Goal: Transaction & Acquisition: Register for event/course

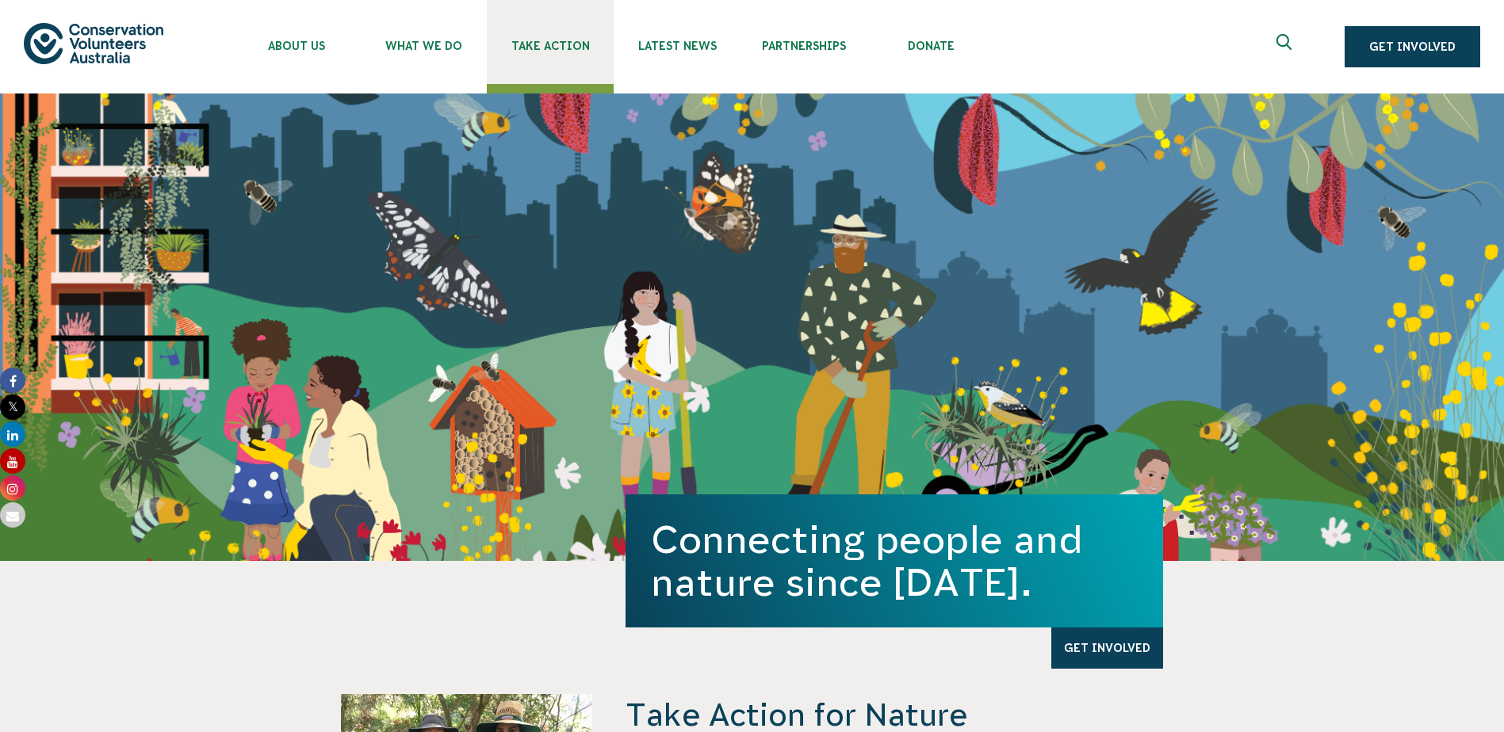
click at [594, 45] on span "Take Action" at bounding box center [550, 46] width 127 height 13
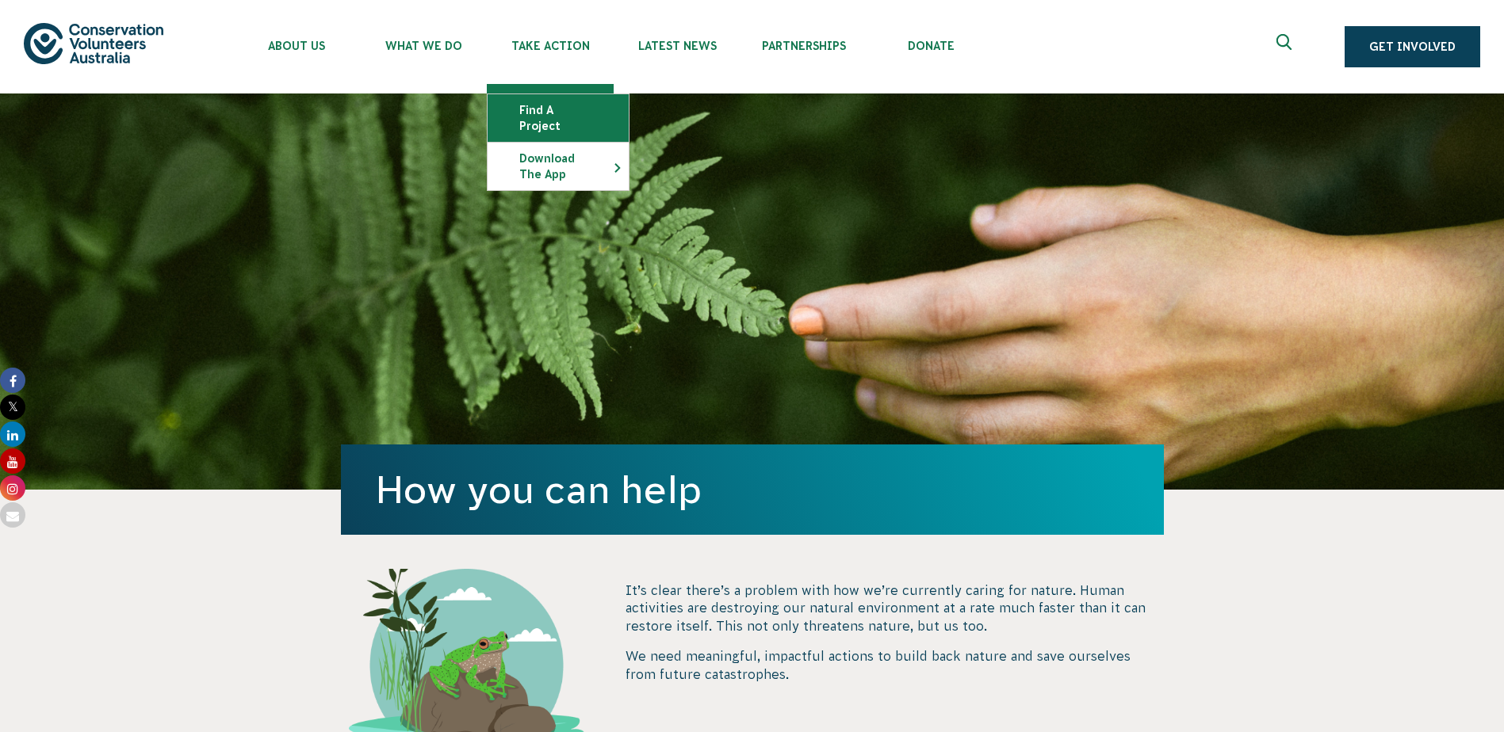
click at [571, 106] on link "Find a project" at bounding box center [557, 118] width 141 height 48
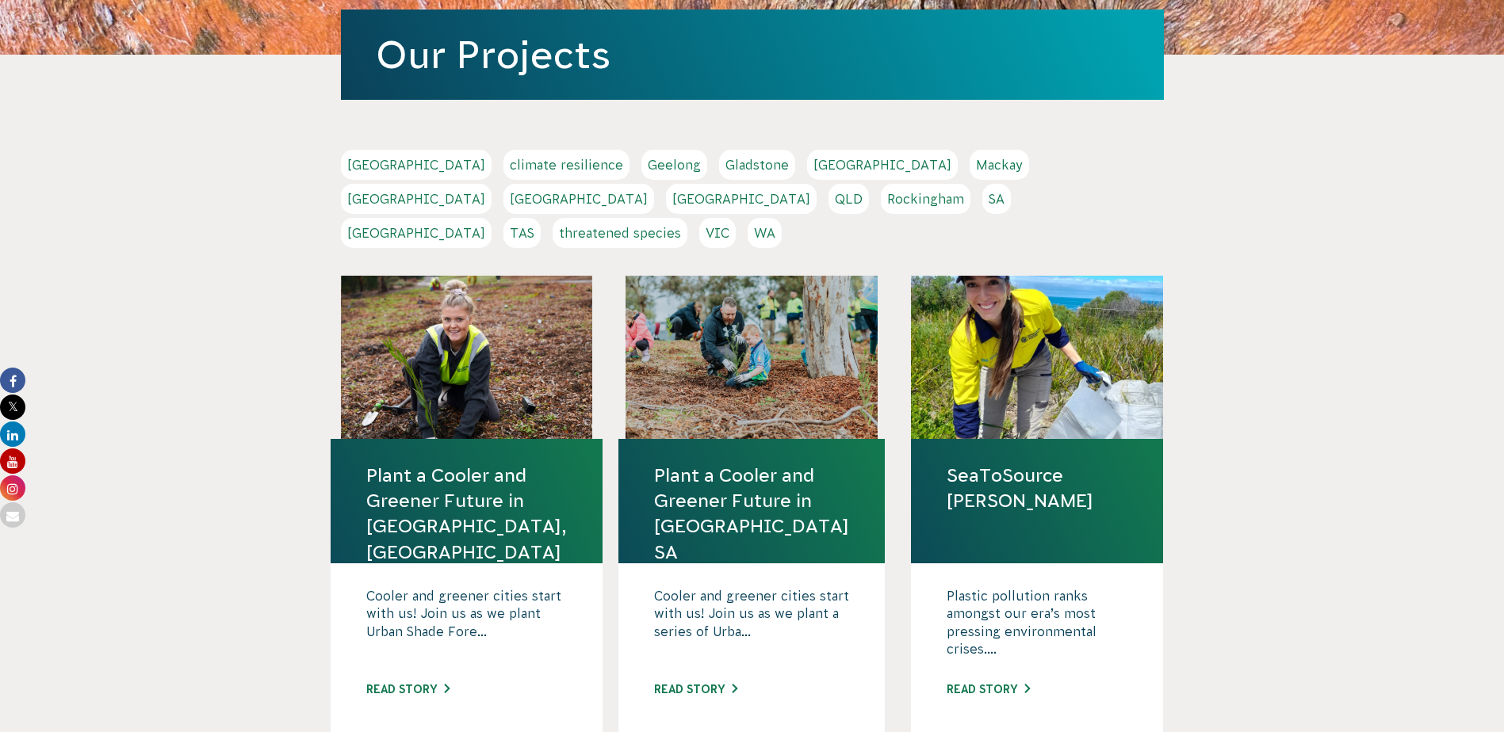
scroll to position [238, 0]
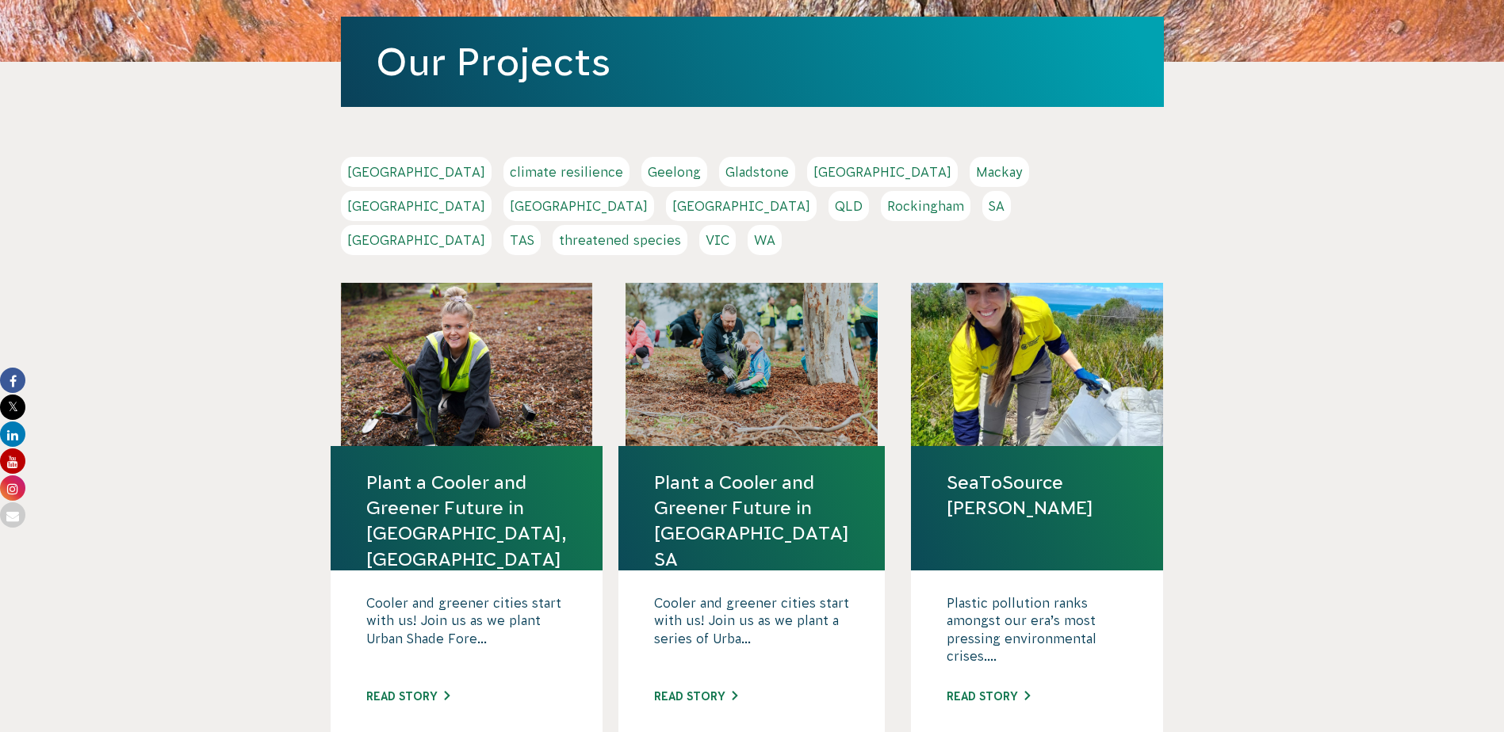
click at [982, 201] on link "SA" at bounding box center [996, 206] width 29 height 30
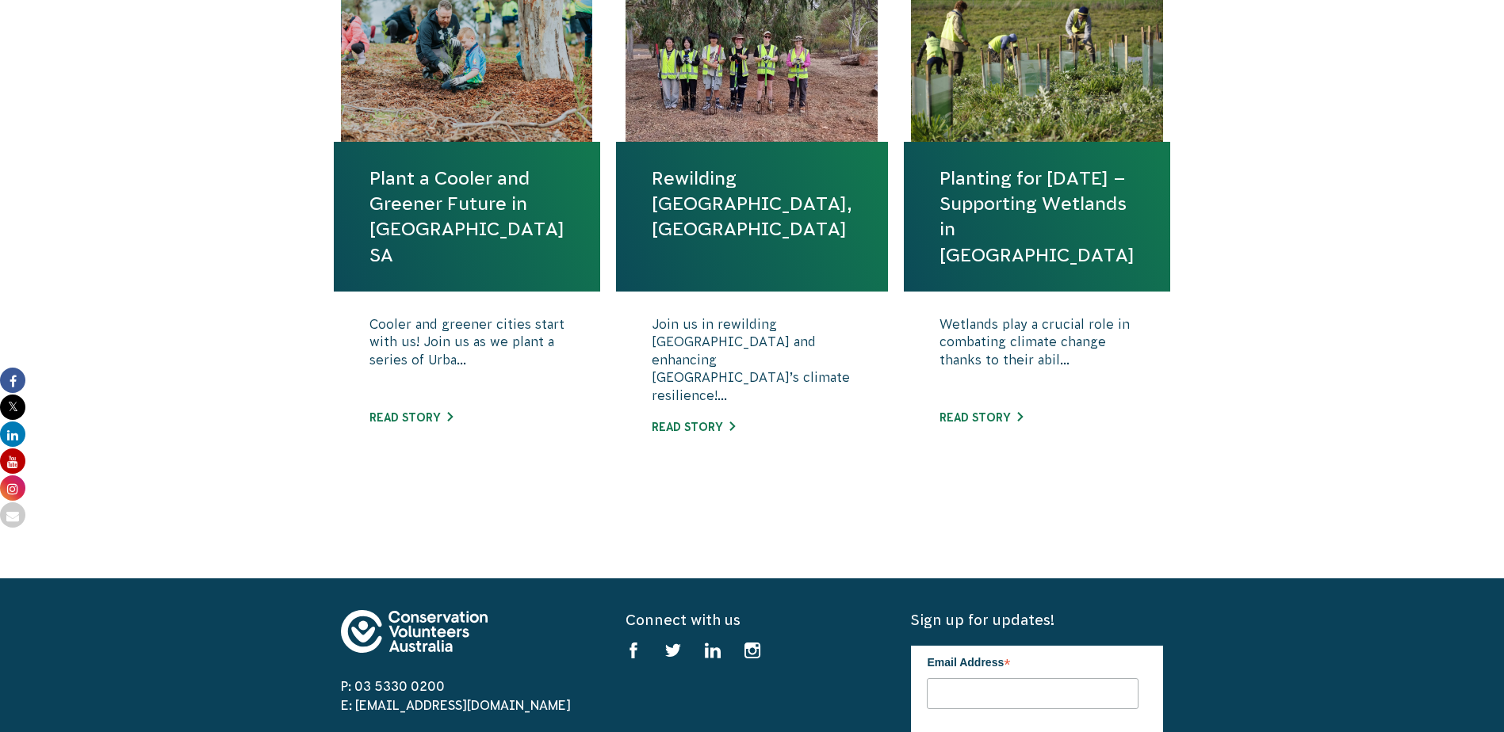
scroll to position [634, 0]
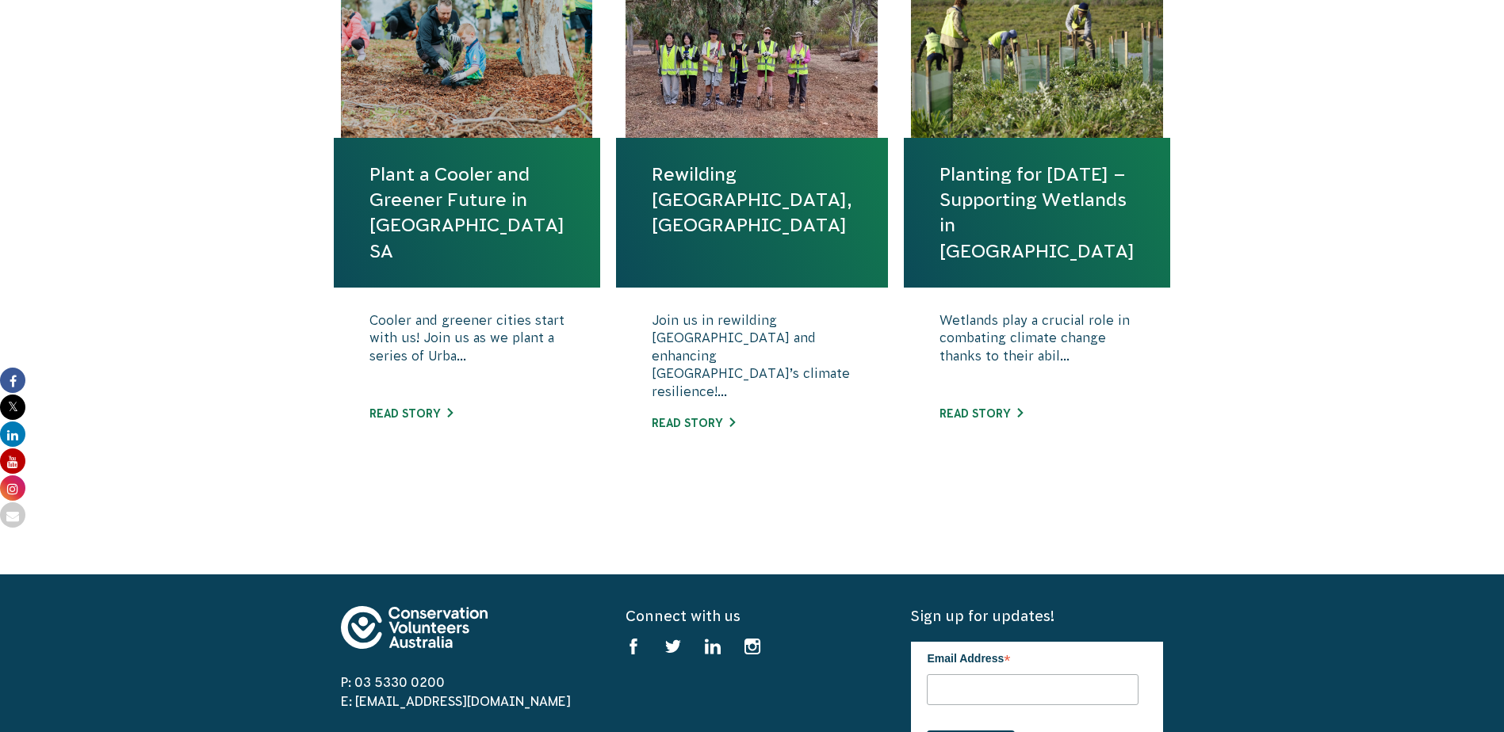
click at [457, 170] on link "Plant a Cooler and Greener Future in Campbelltown SA" at bounding box center [466, 213] width 195 height 102
click at [988, 163] on link "Planting for Tomorrow – Supporting Wetlands in SA" at bounding box center [1036, 213] width 195 height 102
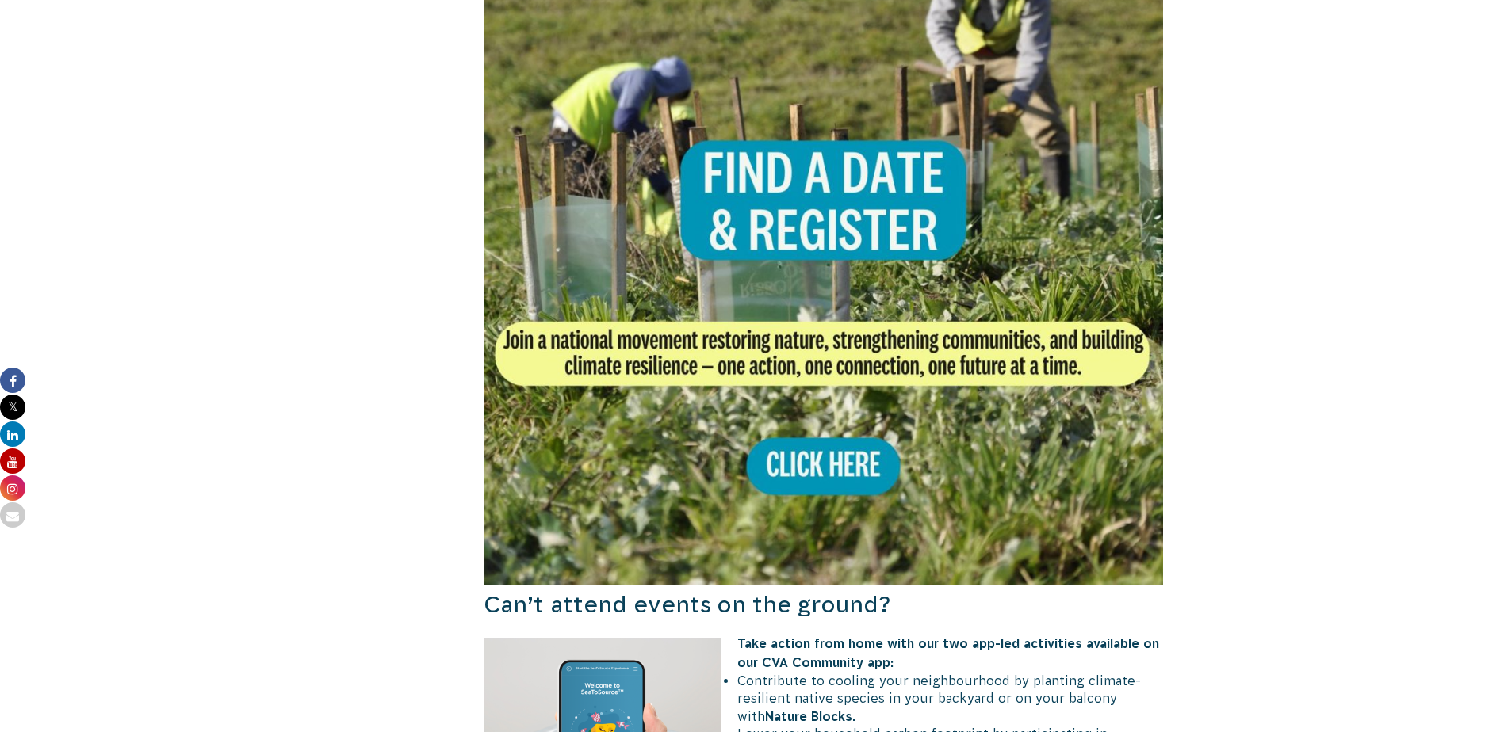
scroll to position [1030, 0]
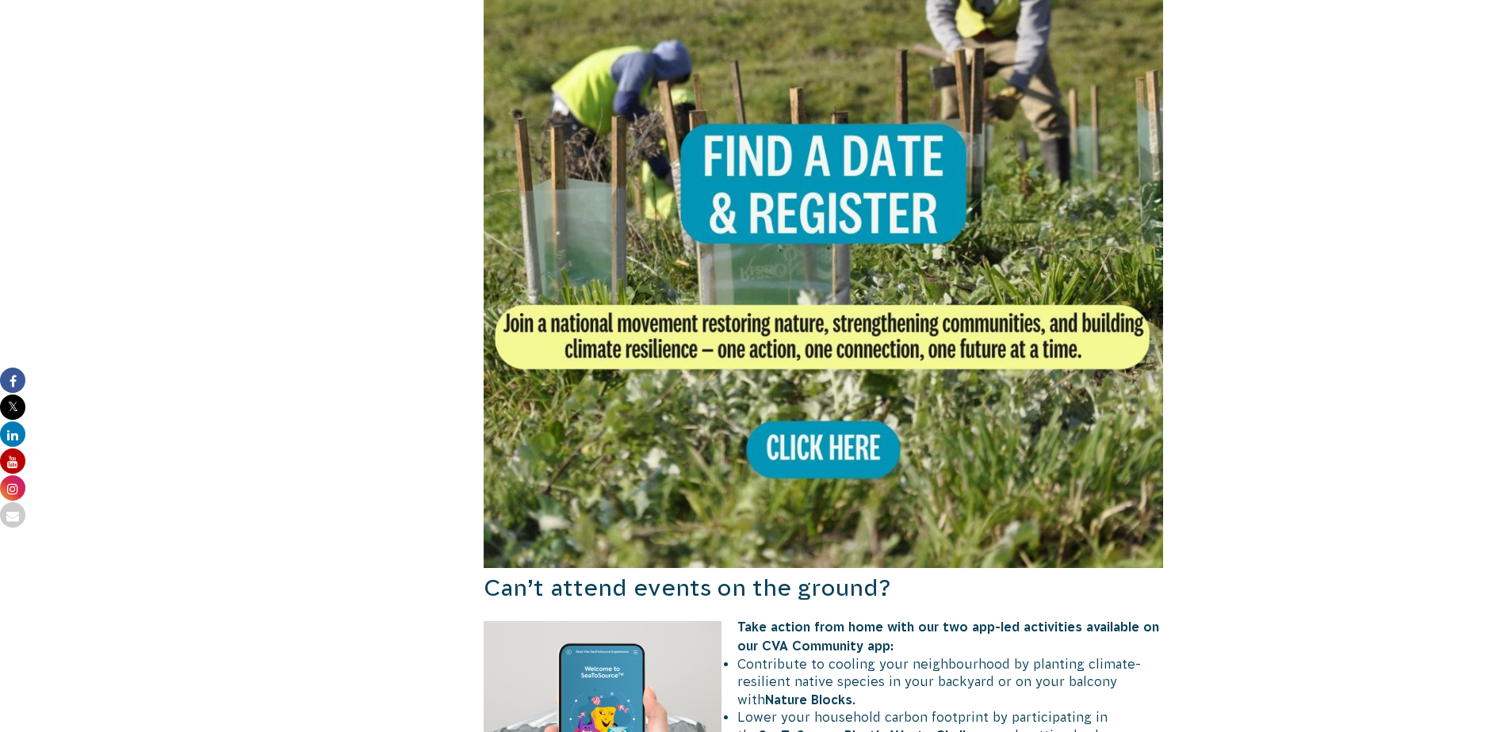
click at [836, 350] on img at bounding box center [823, 228] width 680 height 680
